Goal: Task Accomplishment & Management: Use online tool/utility

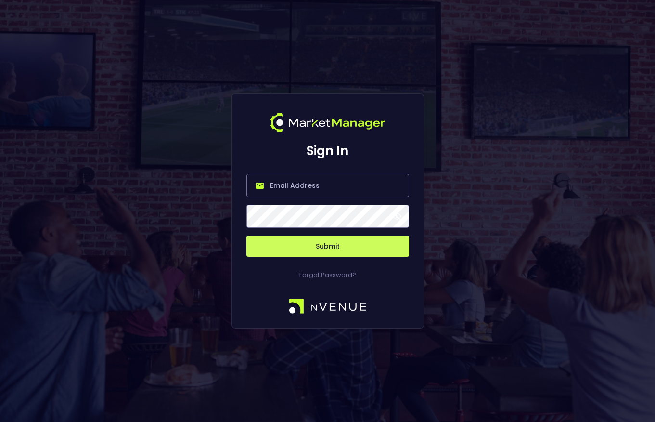
type input "[PERSON_NAME][EMAIL_ADDRESS][DOMAIN_NAME]"
click at [327, 246] on button "Submit" at bounding box center [327, 245] width 163 height 21
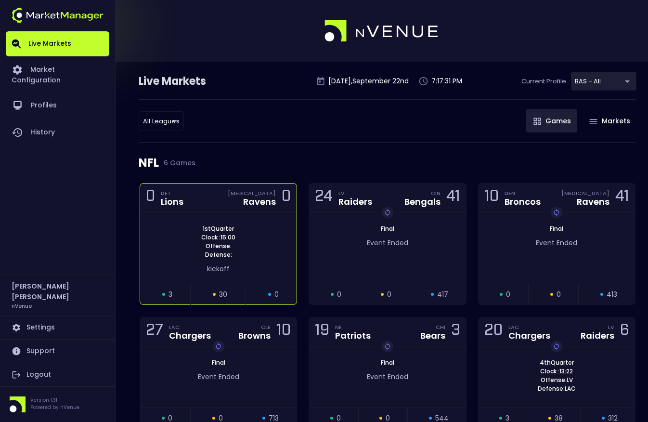
click at [233, 208] on div "0 DET Lions [MEDICAL_DATA] Ravens 0" at bounding box center [218, 197] width 156 height 29
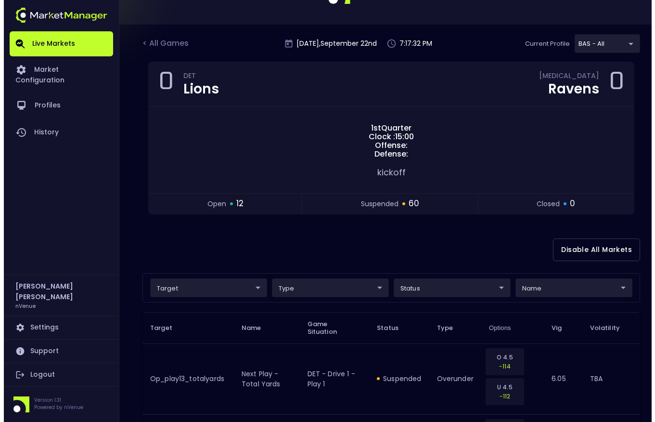
scroll to position [41, 0]
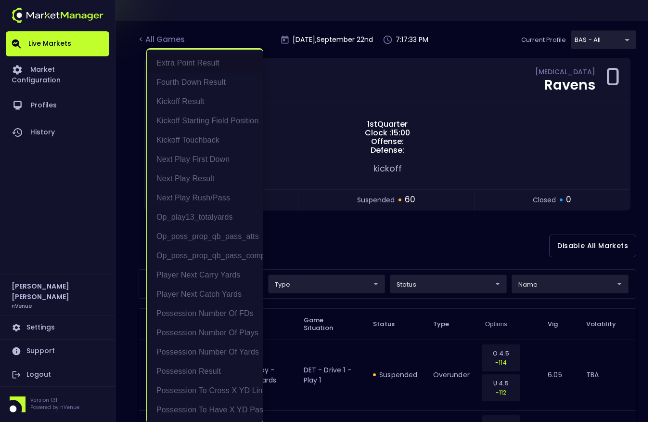
click at [187, 385] on li "Possession to Cross X YD Line" at bounding box center [205, 390] width 116 height 19
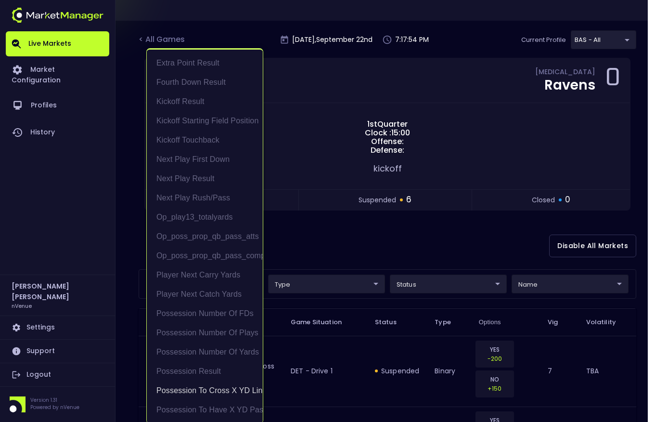
click at [320, 242] on div at bounding box center [327, 211] width 655 height 422
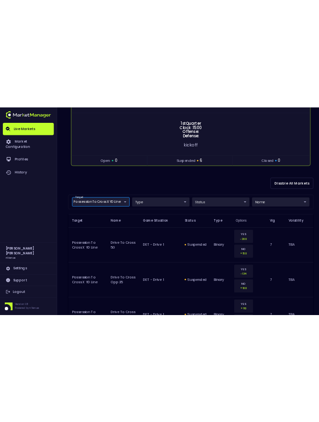
scroll to position [133, 0]
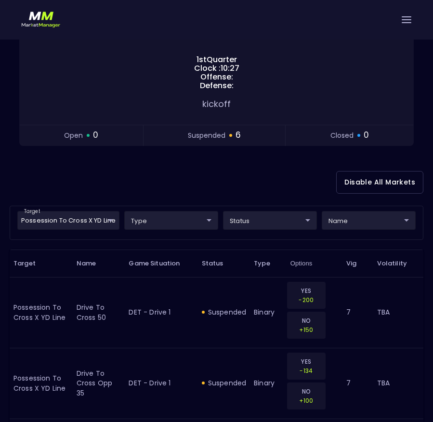
click at [62, 160] on div "Disable All Markets" at bounding box center [216, 182] width 413 height 47
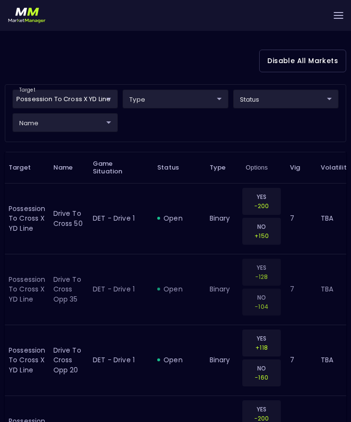
scroll to position [234, 0]
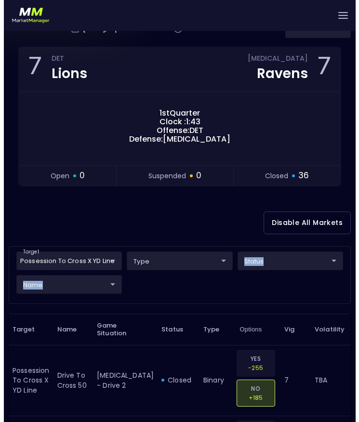
scroll to position [66, 0]
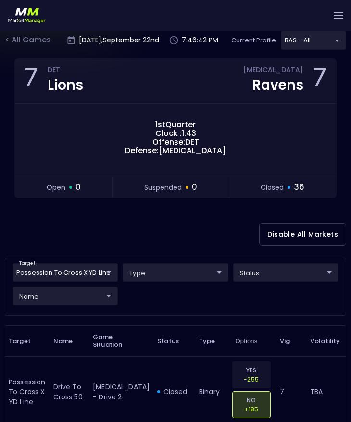
click at [118, 222] on div "Disable All Markets" at bounding box center [176, 234] width 342 height 47
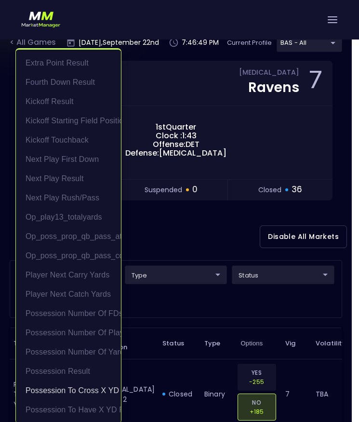
click at [159, 256] on div at bounding box center [179, 211] width 359 height 422
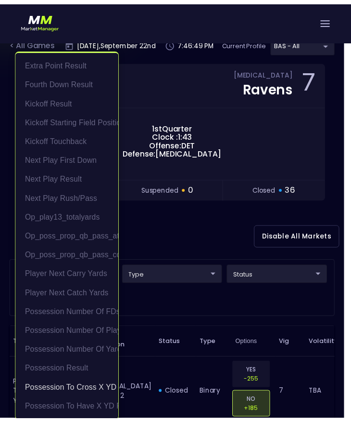
scroll to position [2, 0]
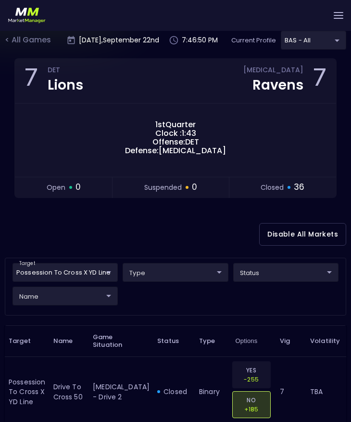
click at [156, 281] on div "type ​ ​" at bounding box center [175, 275] width 110 height 24
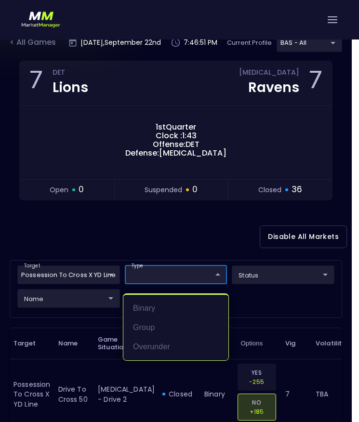
click at [148, 236] on div at bounding box center [179, 211] width 359 height 422
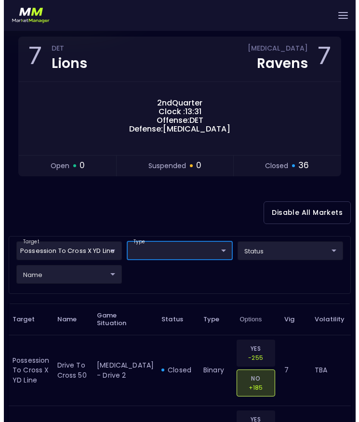
scroll to position [62, 0]
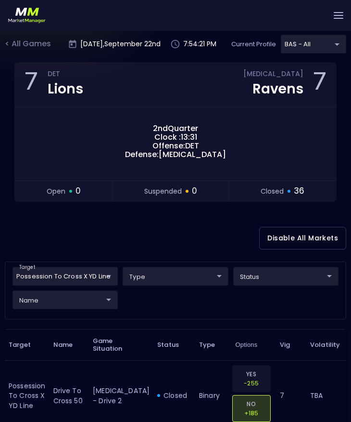
click at [85, 227] on div "Disable All Markets" at bounding box center [176, 238] width 342 height 47
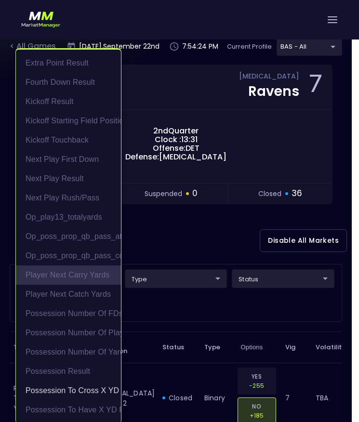
click at [103, 273] on li "Player Next Carry Yards" at bounding box center [68, 274] width 105 height 19
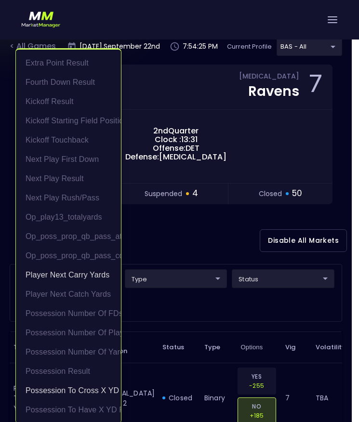
click at [103, 273] on li "Player Next Carry Yards" at bounding box center [68, 274] width 105 height 19
type input "Possession to Cross X YD Line"
click at [157, 252] on div at bounding box center [179, 211] width 359 height 422
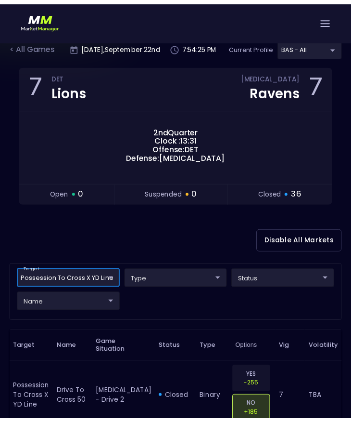
scroll to position [2, 0]
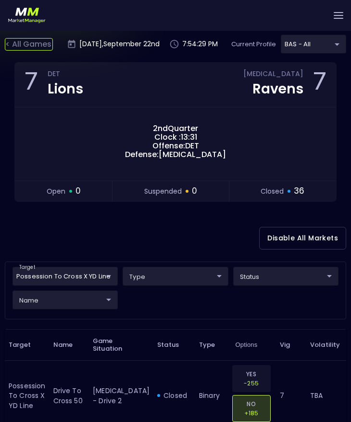
click at [18, 43] on div "< All Games" at bounding box center [29, 44] width 48 height 13
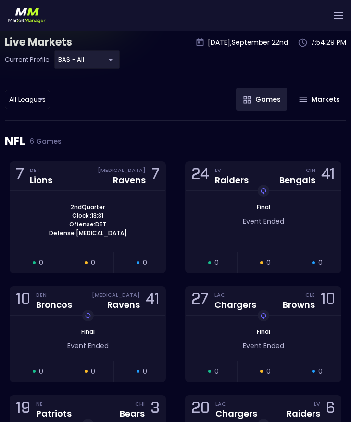
scroll to position [0, 0]
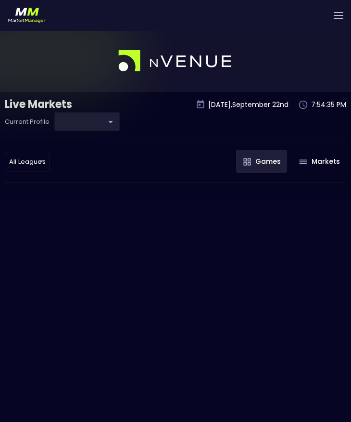
type input "0d810fa5-e353-4d9c-b11d-31f095cae871"
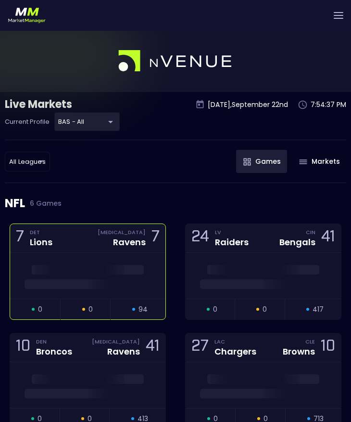
click at [83, 231] on div "7 DET Lions [MEDICAL_DATA] Ravens 7" at bounding box center [87, 238] width 155 height 29
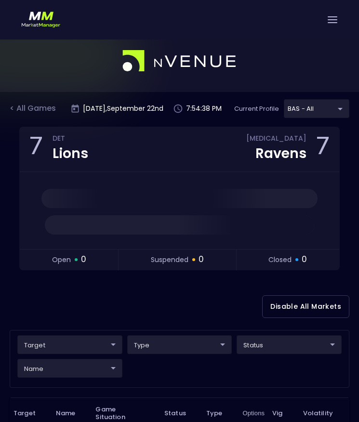
click at [60, 338] on body "Live Markets Market Configuration Profiles History [PERSON_NAME] nVenue Setting…" at bounding box center [179, 337] width 359 height 614
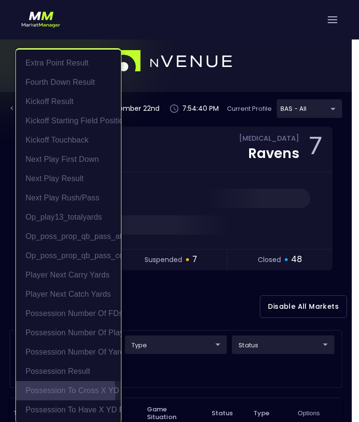
click at [59, 392] on li "Possession to Cross X YD Line" at bounding box center [68, 390] width 105 height 19
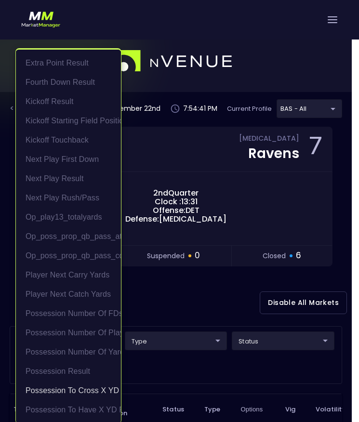
click at [148, 316] on div at bounding box center [179, 211] width 359 height 422
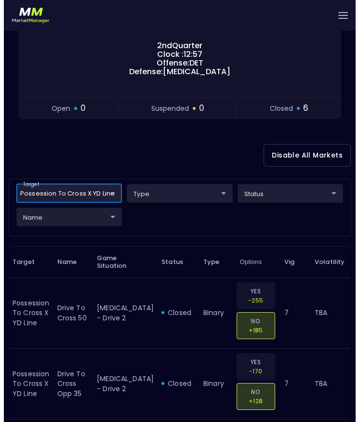
scroll to position [132, 0]
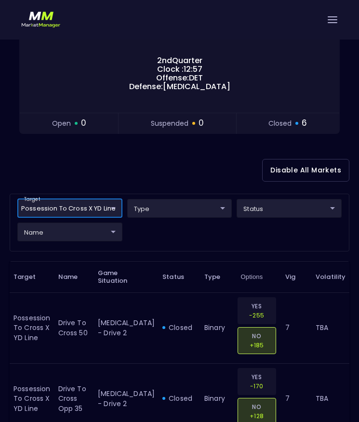
click at [76, 206] on body "Live Markets Market Configuration Profiles History [PERSON_NAME] nVenue Setting…" at bounding box center [179, 321] width 359 height 849
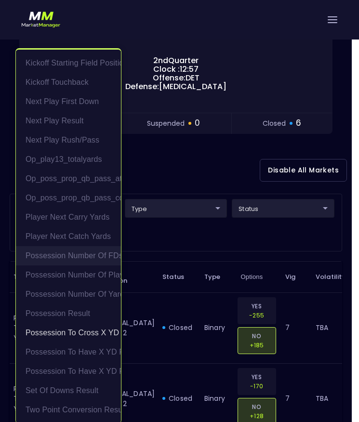
scroll to position [58, 0]
click at [52, 256] on li "Possession Number of FDs" at bounding box center [68, 255] width 105 height 19
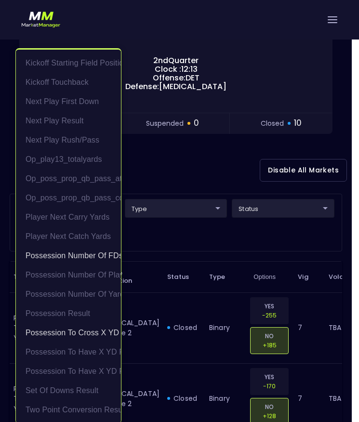
click at [142, 233] on div at bounding box center [179, 211] width 359 height 422
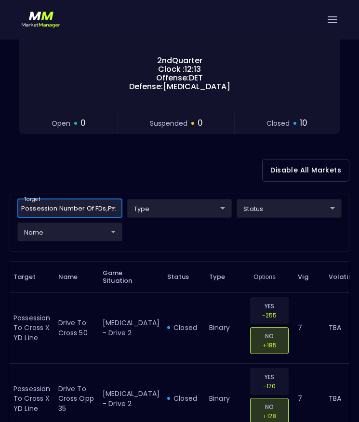
scroll to position [2, 0]
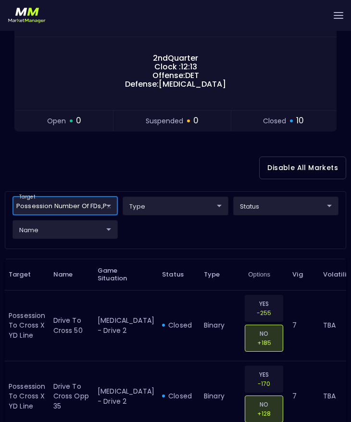
click at [145, 163] on div "Disable All Markets" at bounding box center [176, 167] width 342 height 47
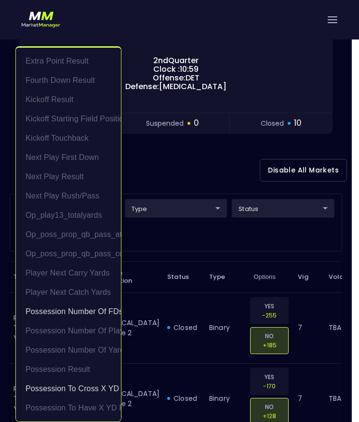
click at [167, 157] on div at bounding box center [179, 211] width 359 height 422
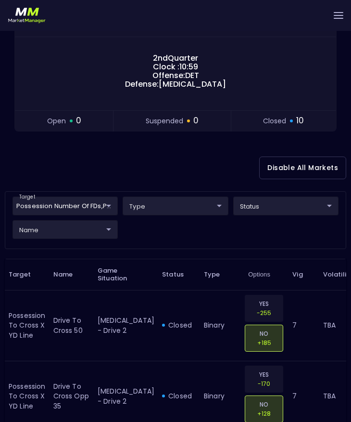
click at [75, 186] on div "Disable All Markets" at bounding box center [176, 167] width 342 height 47
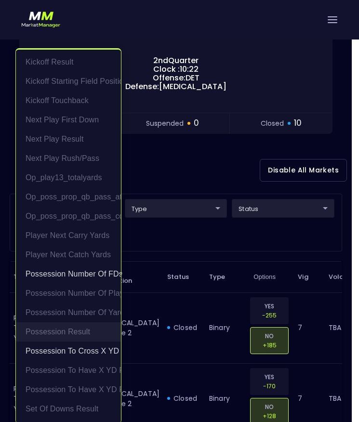
scroll to position [44, 0]
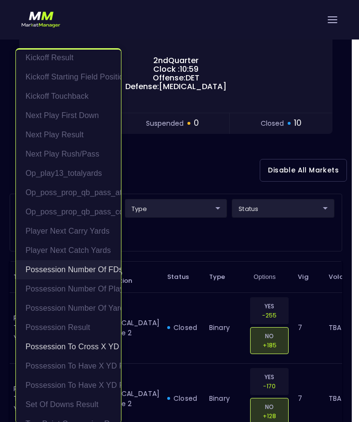
click at [71, 262] on li "Possession Number of FDs" at bounding box center [68, 269] width 105 height 19
type input "Possession to Cross X YD Line"
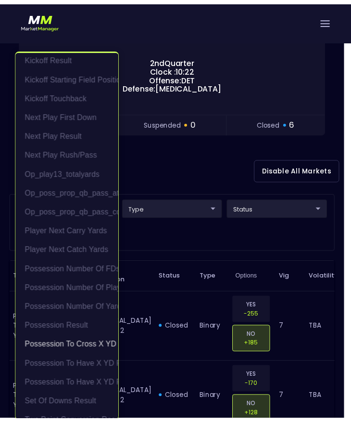
scroll to position [2, 0]
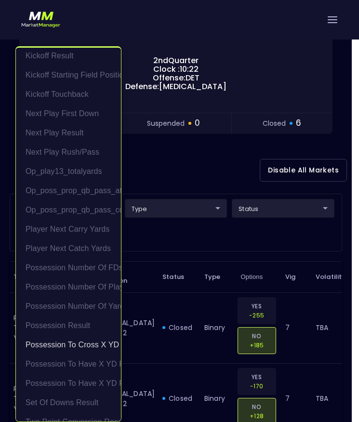
click at [196, 176] on div at bounding box center [179, 211] width 359 height 422
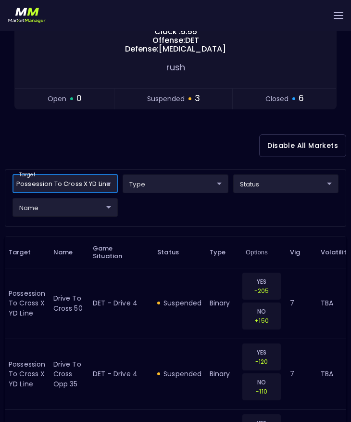
scroll to position [168, 0]
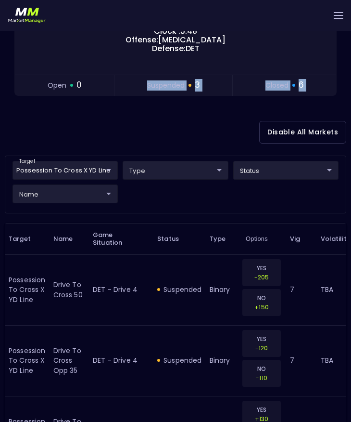
drag, startPoint x: 90, startPoint y: 104, endPoint x: 74, endPoint y: 124, distance: 25.3
click at [74, 124] on div "Disable All Markets" at bounding box center [176, 132] width 342 height 47
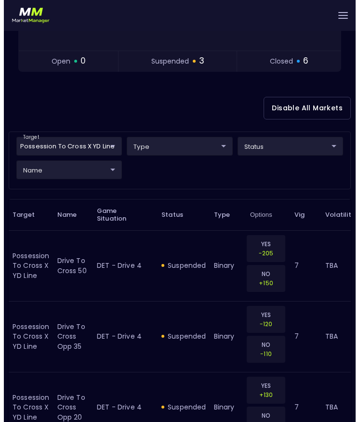
scroll to position [189, 0]
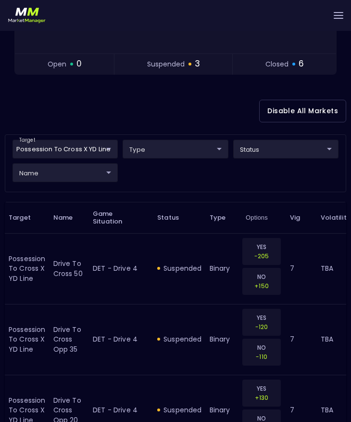
click at [74, 124] on div "Disable All Markets" at bounding box center [176, 111] width 342 height 47
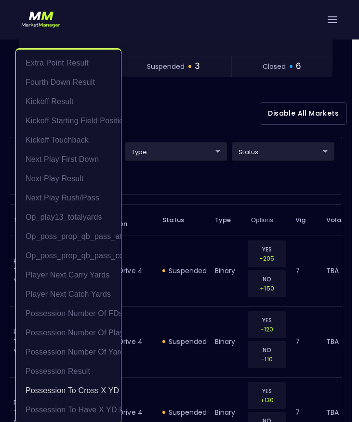
click at [141, 120] on div at bounding box center [179, 211] width 359 height 422
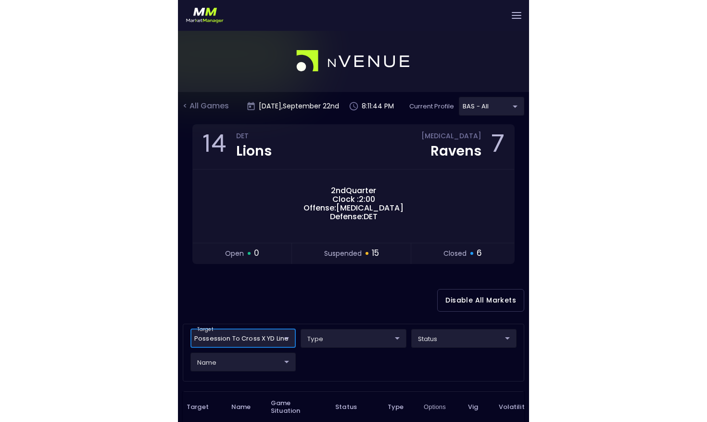
scroll to position [0, 0]
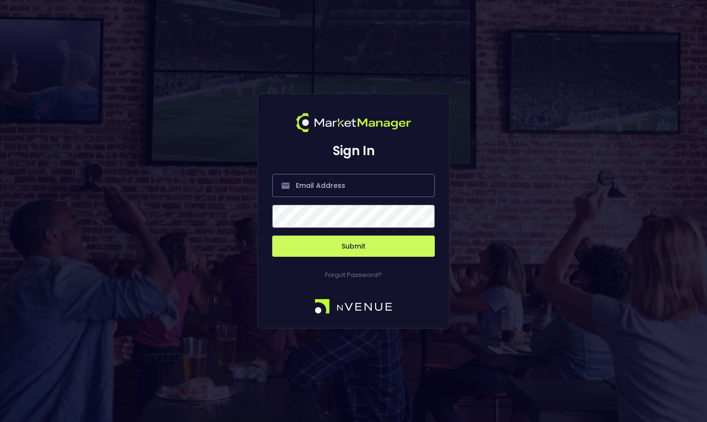
click at [257, 11] on div "Sign In Submit Forgot Password?" at bounding box center [353, 211] width 707 height 422
click at [301, 193] on input "email" at bounding box center [353, 185] width 163 height 23
